Goal: Find specific page/section: Find specific page/section

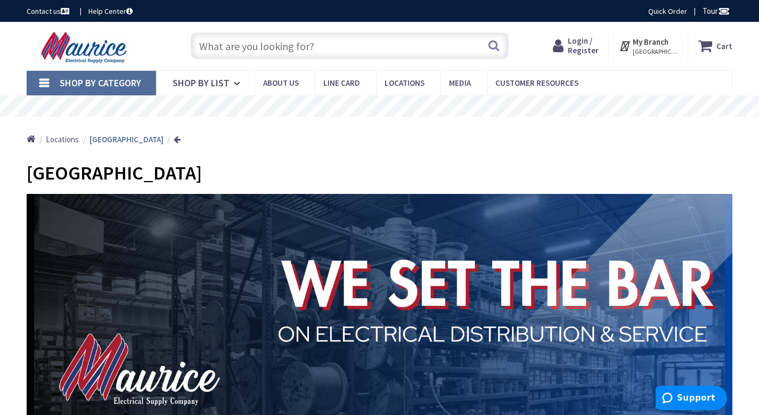
click at [34, 7] on link "Contact us" at bounding box center [49, 11] width 45 height 11
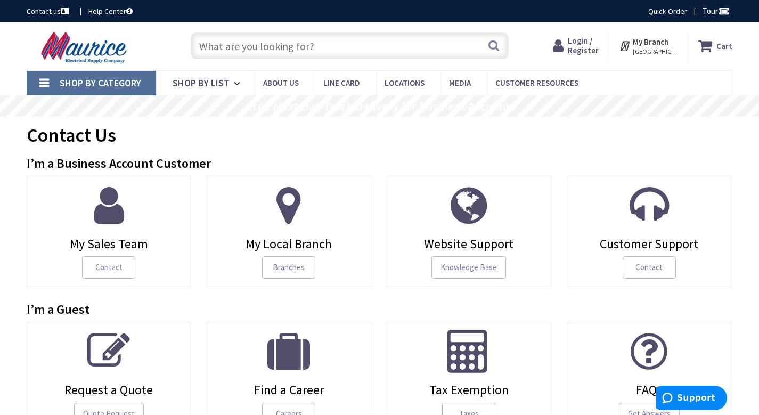
click at [290, 348] on icon at bounding box center [288, 351] width 43 height 43
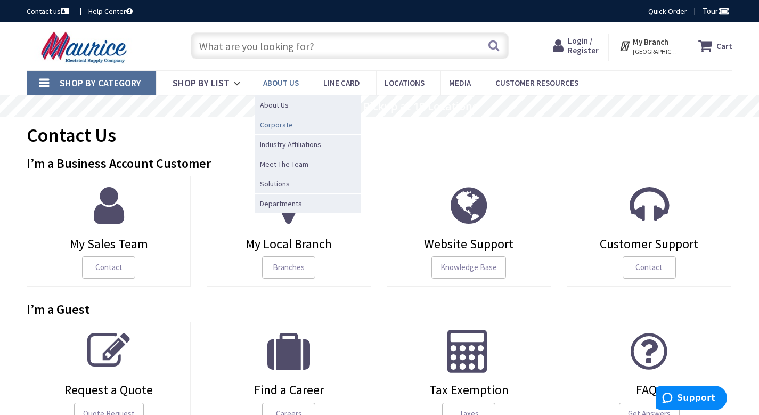
click at [274, 122] on span "Corporate" at bounding box center [276, 124] width 33 height 11
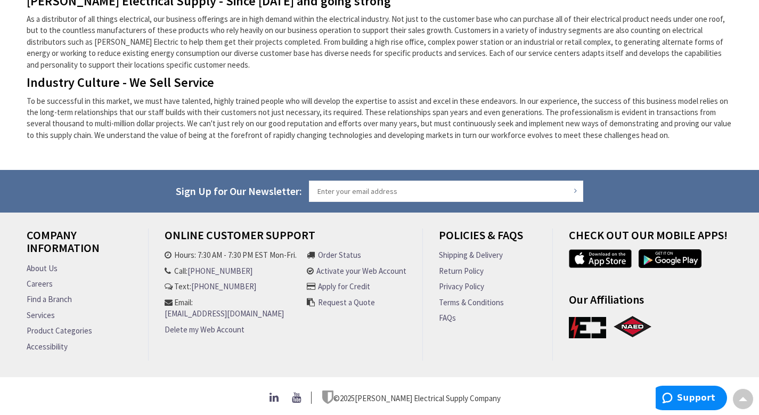
scroll to position [451, 0]
click at [444, 315] on link "FAQs" at bounding box center [447, 317] width 17 height 11
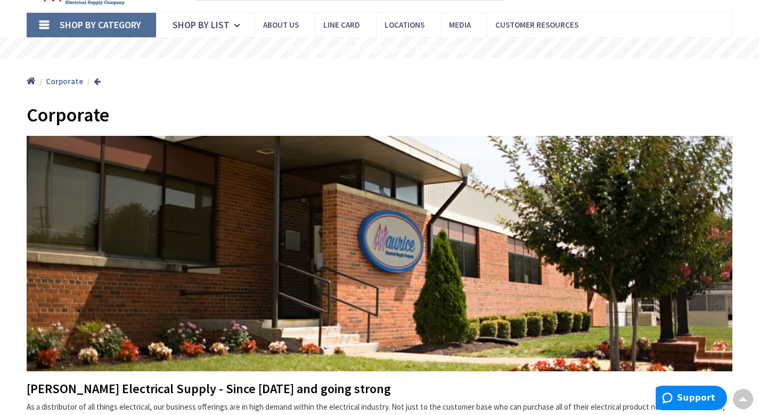
scroll to position [25, 0]
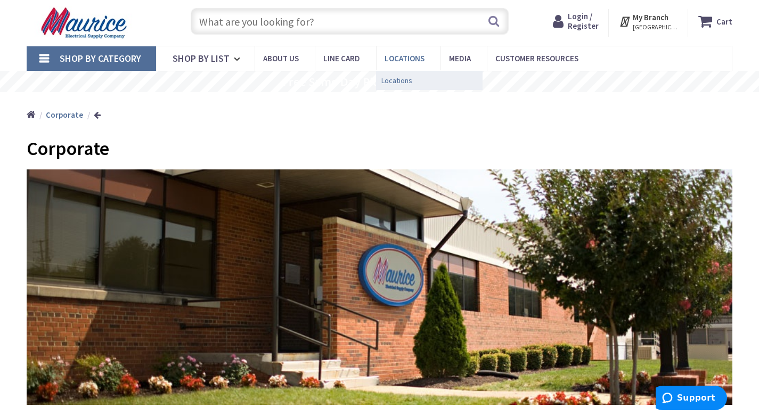
click at [392, 82] on span "Locations" at bounding box center [397, 80] width 31 height 11
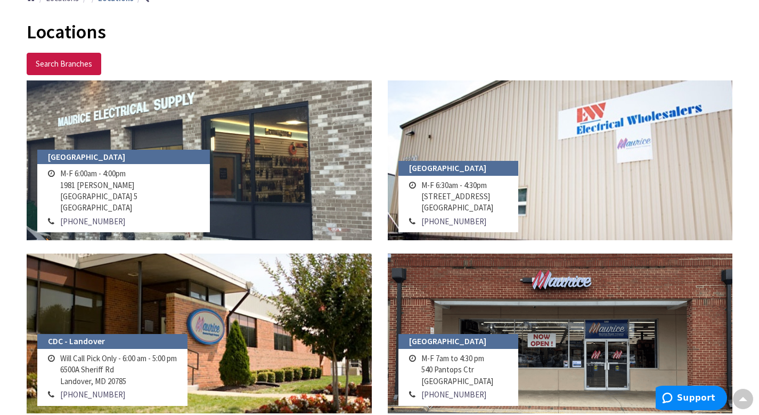
scroll to position [160, 0]
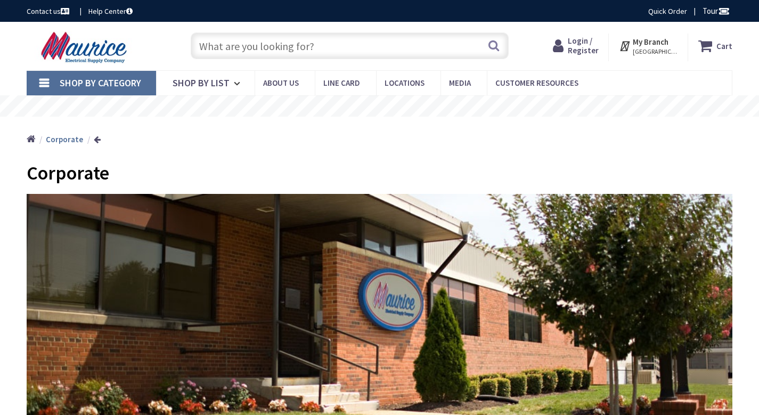
scroll to position [25, 0]
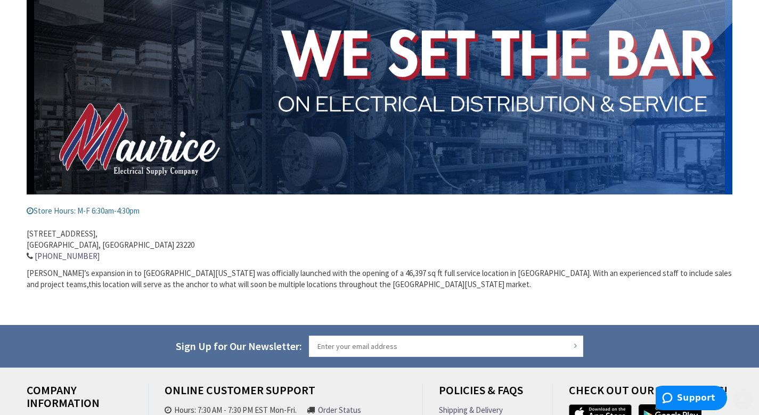
scroll to position [390, 0]
